Goal: Book appointment/travel/reservation

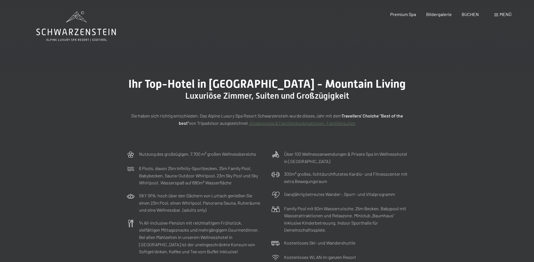
click at [508, 15] on span "Menü" at bounding box center [506, 14] width 12 height 5
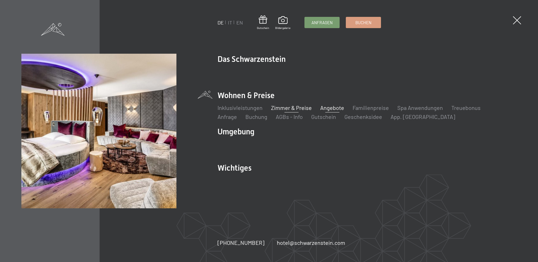
click at [330, 109] on link "Angebote" at bounding box center [332, 107] width 24 height 7
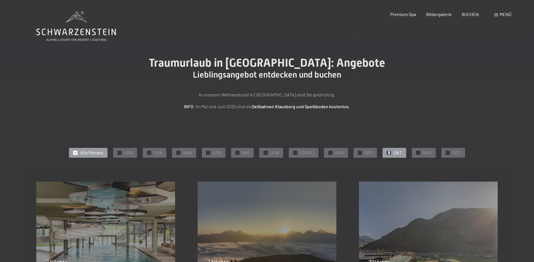
click at [385, 155] on div "✓ OKT" at bounding box center [395, 153] width 24 height 10
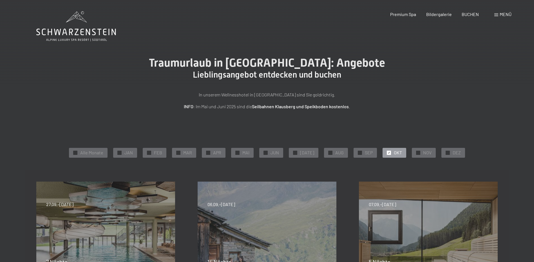
click at [396, 152] on span "OKT" at bounding box center [398, 153] width 8 height 6
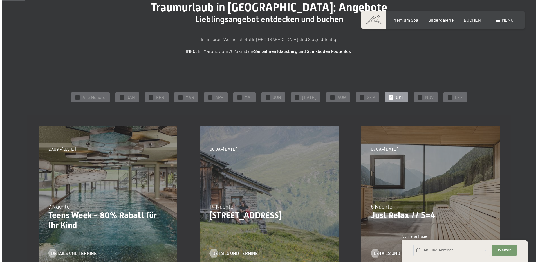
scroll to position [28, 0]
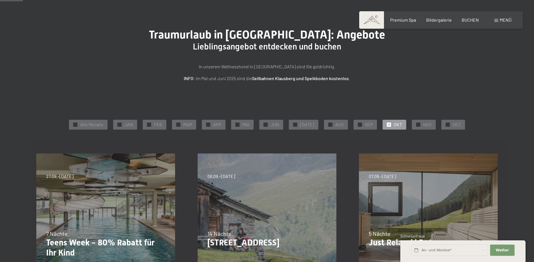
click at [497, 21] on span at bounding box center [496, 20] width 4 height 3
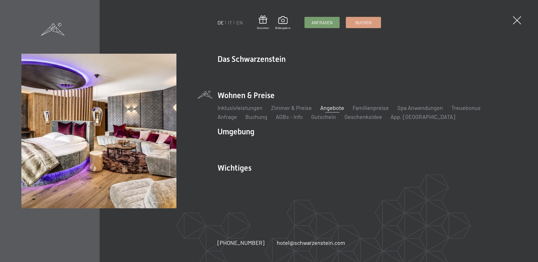
click at [245, 96] on li "Wohnen & Preise Inklusivleistungen Zimmer & Preise Liste Angebote Liste Familie…" at bounding box center [367, 105] width 299 height 31
click at [263, 96] on li "Wohnen & Preise Inklusivleistungen Zimmer & Preise Liste Angebote Liste Familie…" at bounding box center [367, 105] width 299 height 31
click at [331, 108] on link "Angebote" at bounding box center [332, 107] width 24 height 7
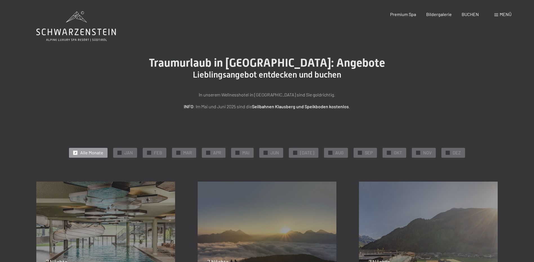
click at [503, 15] on span "Menü" at bounding box center [506, 14] width 12 height 5
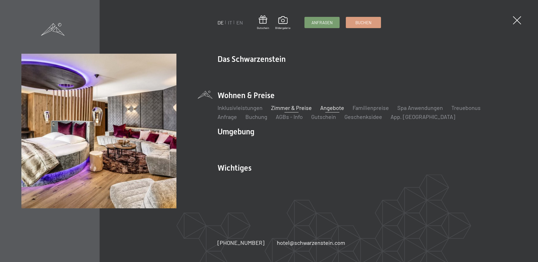
click at [280, 108] on link "Zimmer & Preise" at bounding box center [291, 107] width 41 height 7
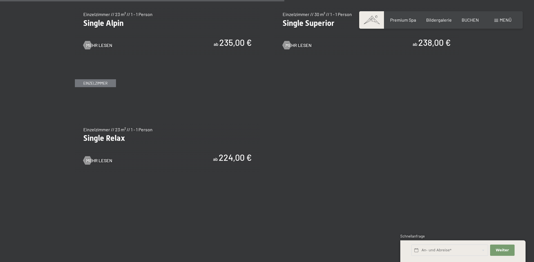
scroll to position [1014, 0]
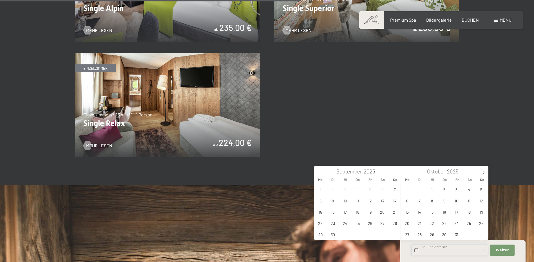
click at [436, 251] on input "text" at bounding box center [449, 251] width 77 height 12
click at [481, 200] on span "12" at bounding box center [481, 200] width 11 height 11
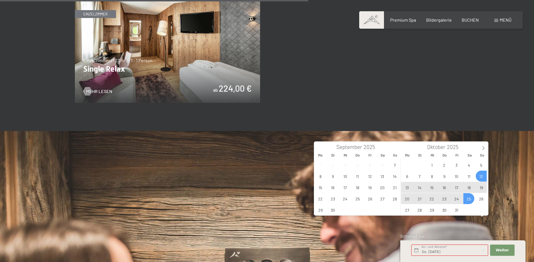
scroll to position [1070, 0]
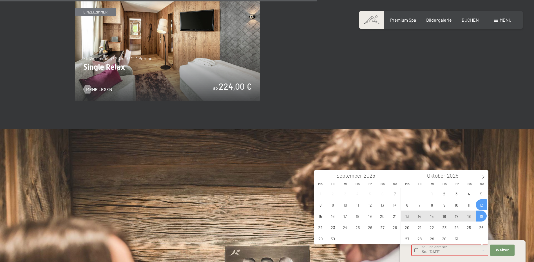
click at [481, 216] on span "19" at bounding box center [481, 216] width 11 height 11
type input "So. 12.10.2025 - So. 19.10.2025"
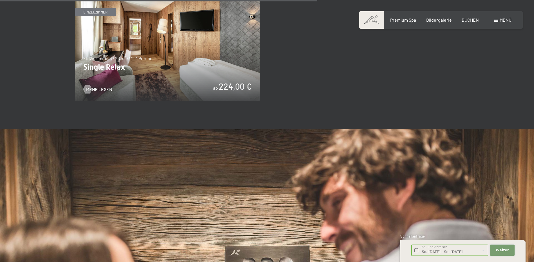
click at [497, 253] on button "Weiter Adressfelder ausblenden" at bounding box center [502, 251] width 24 height 12
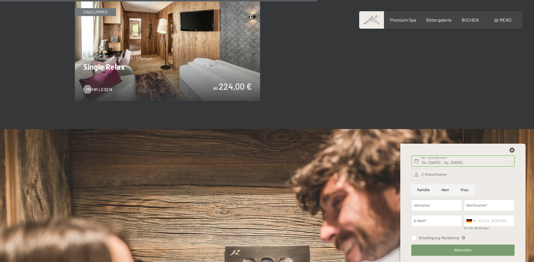
click at [513, 148] on icon at bounding box center [512, 150] width 5 height 5
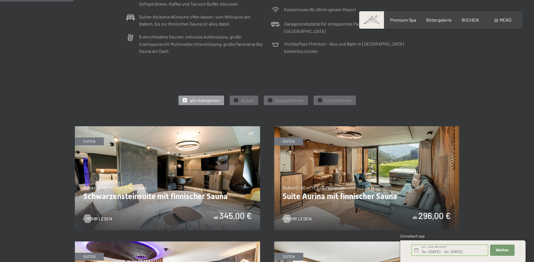
scroll to position [169, 0]
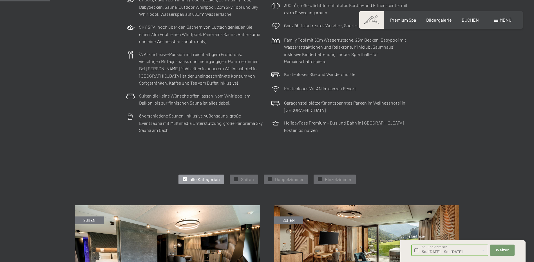
click at [73, 127] on div "Nutzung des großzügigen, 7.700 m² großen Wellnessbereichs 6 Pools, davon 25m In…" at bounding box center [267, 58] width 534 height 158
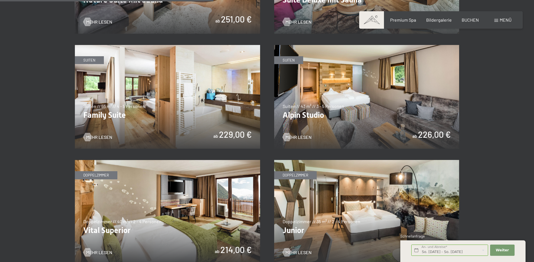
scroll to position [816, 0]
